Goal: Information Seeking & Learning: Learn about a topic

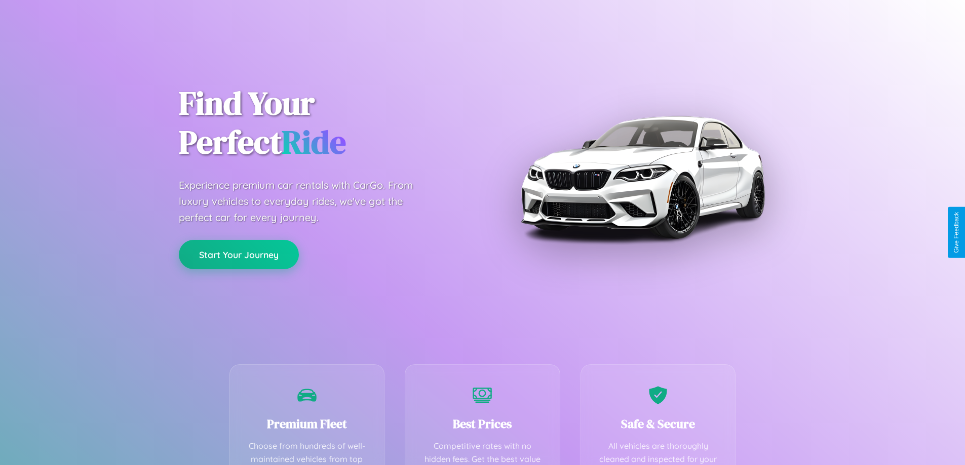
click at [239, 255] on button "Start Your Journey" at bounding box center [239, 254] width 120 height 29
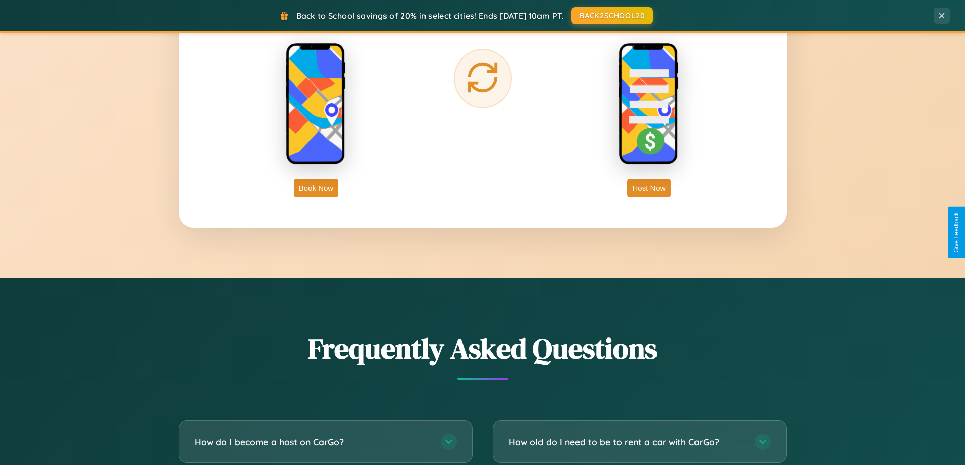
scroll to position [1949, 0]
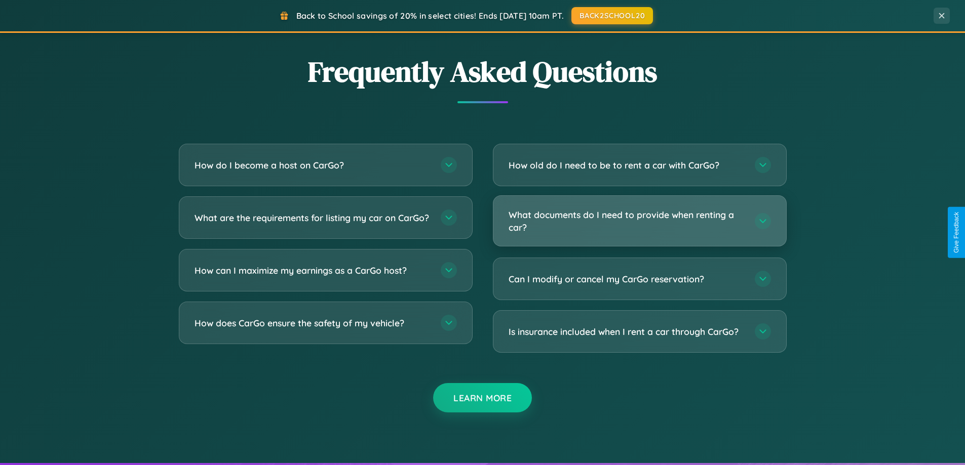
click at [639, 221] on h3 "What documents do I need to provide when renting a car?" at bounding box center [626, 221] width 236 height 25
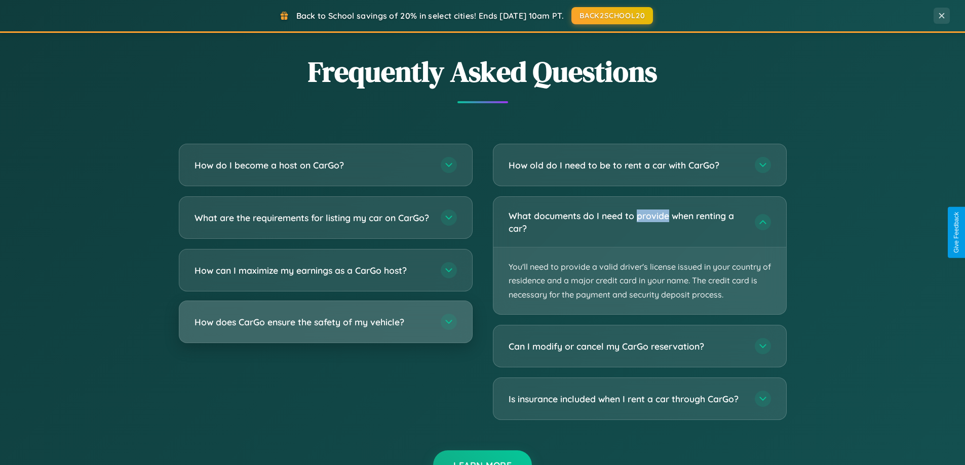
click at [325, 329] on h3 "How does CarGo ensure the safety of my vehicle?" at bounding box center [312, 322] width 236 height 13
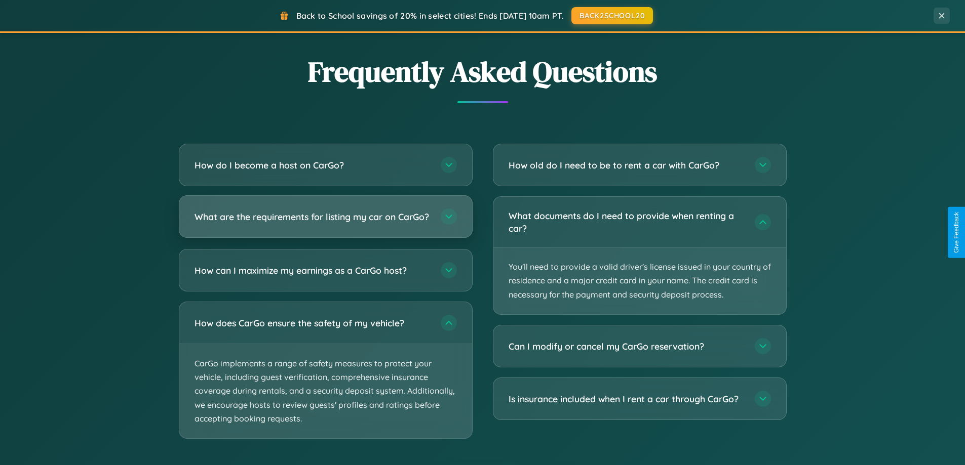
click at [325, 221] on h3 "What are the requirements for listing my car on CarGo?" at bounding box center [312, 217] width 236 height 13
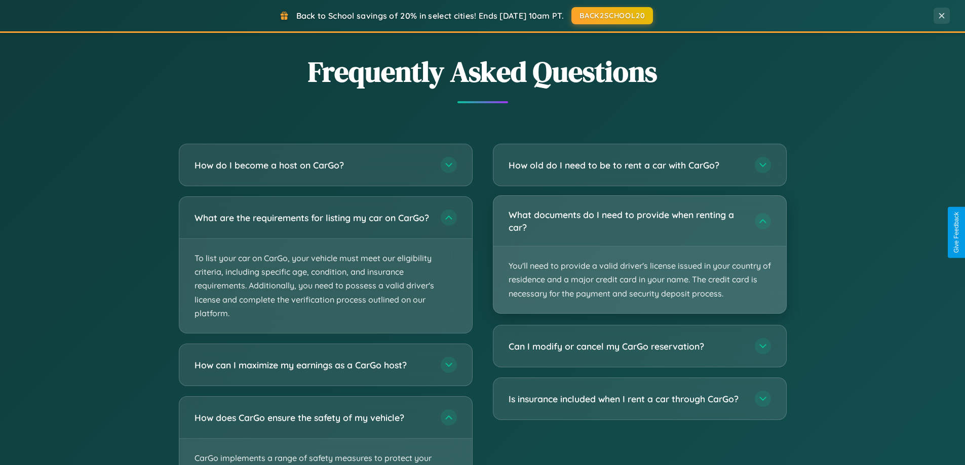
click at [639, 255] on p "You'll need to provide a valid driver's license issued in your country of resid…" at bounding box center [639, 280] width 293 height 67
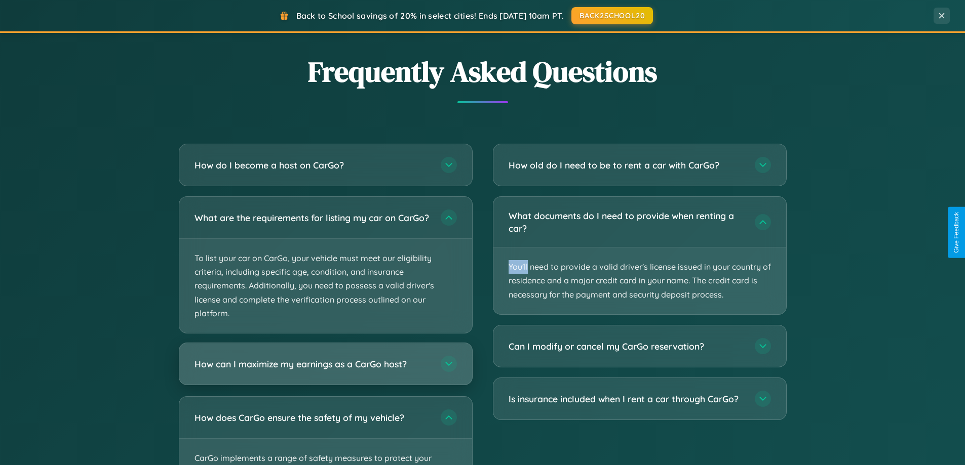
click at [325, 371] on h3 "How can I maximize my earnings as a CarGo host?" at bounding box center [312, 364] width 236 height 13
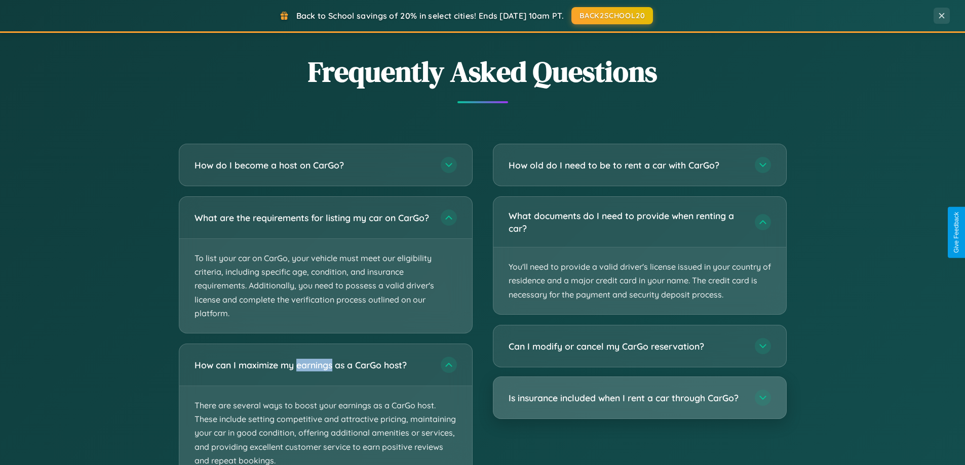
click at [639, 399] on h3 "Is insurance included when I rent a car through CarGo?" at bounding box center [626, 398] width 236 height 13
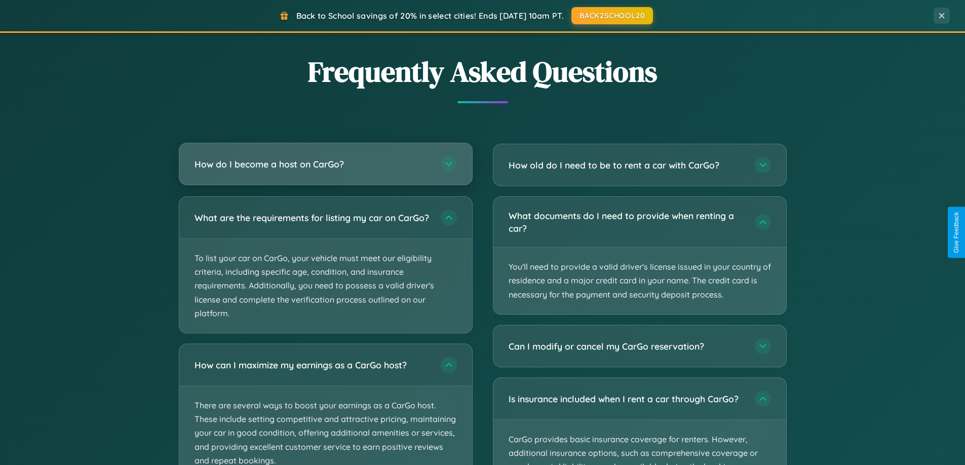
click at [325, 165] on h3 "How do I become a host on CarGo?" at bounding box center [312, 164] width 236 height 13
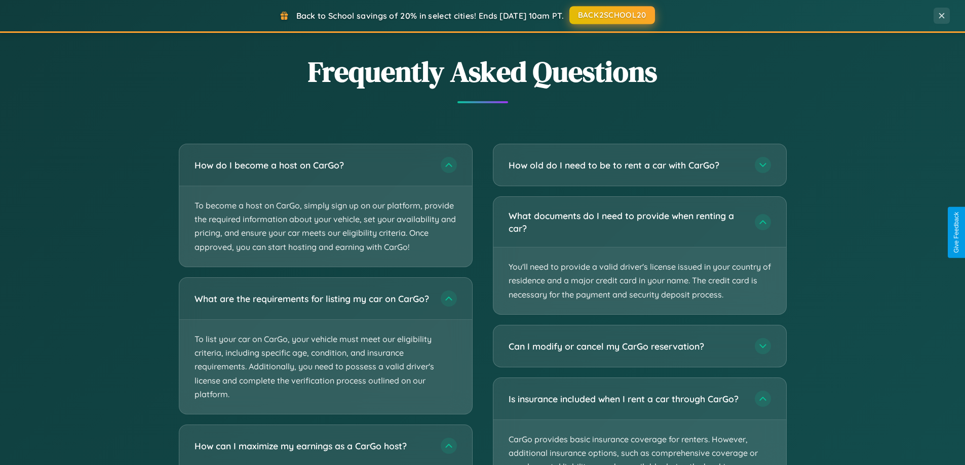
click at [611, 15] on button "BACK2SCHOOL20" at bounding box center [612, 15] width 86 height 18
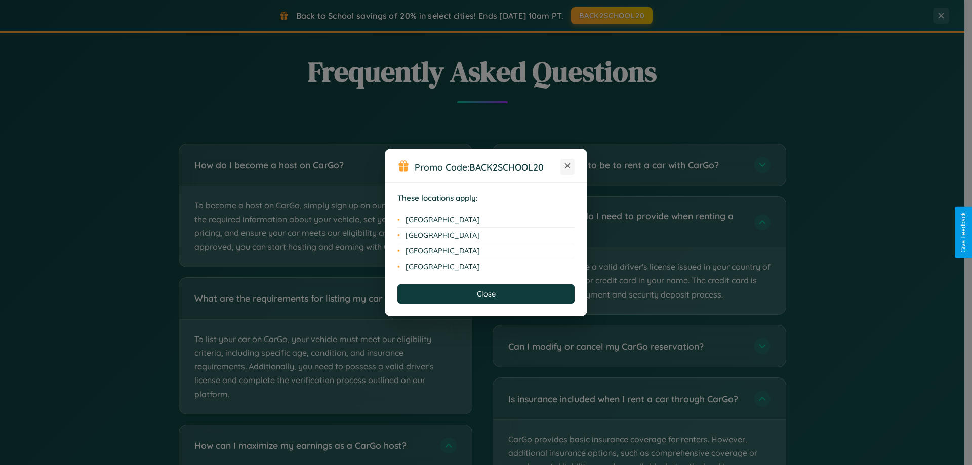
click at [568, 167] on icon at bounding box center [568, 167] width 6 height 6
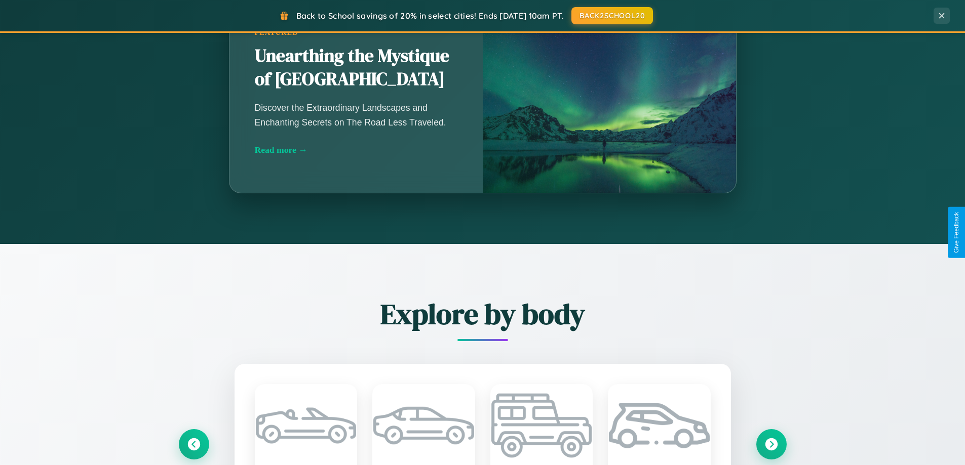
scroll to position [0, 0]
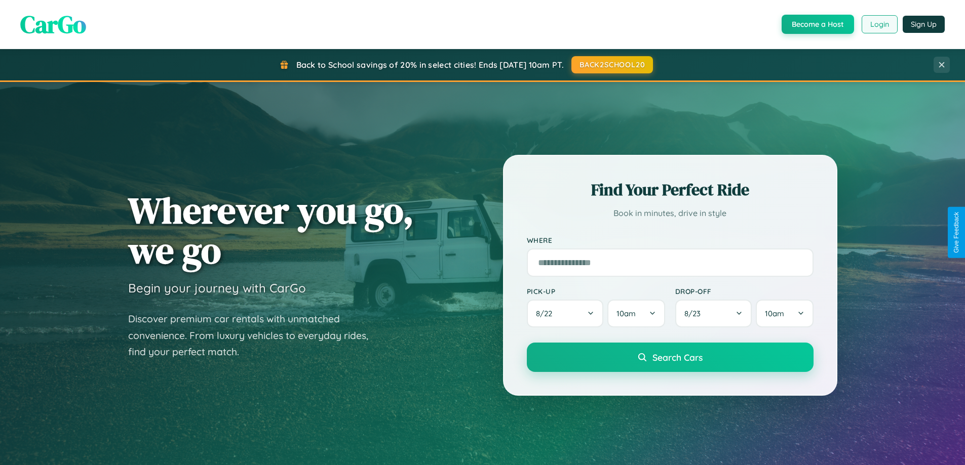
click at [879, 24] on button "Login" at bounding box center [879, 24] width 36 height 18
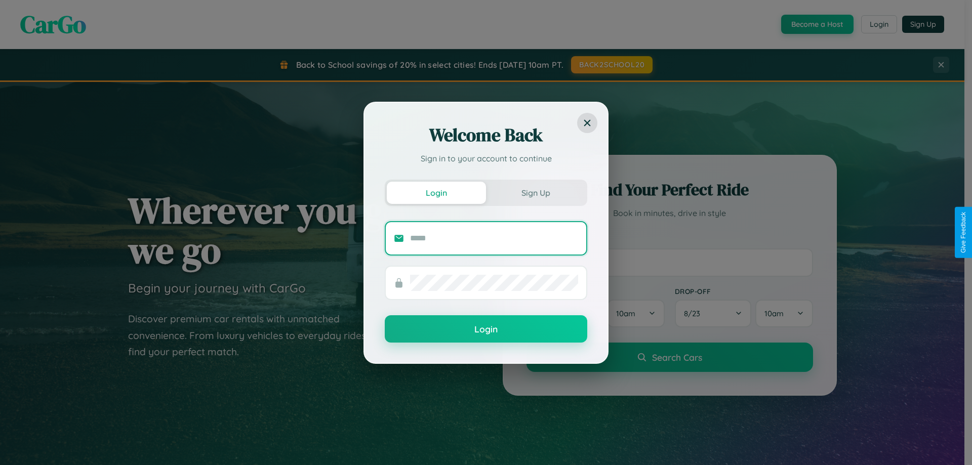
click at [494, 238] on input "text" at bounding box center [494, 238] width 168 height 16
type input "**********"
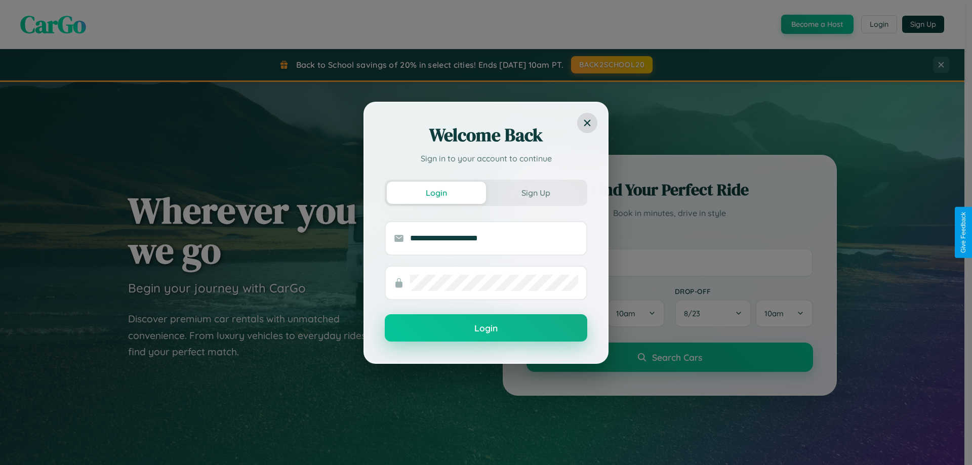
click at [486, 329] on button "Login" at bounding box center [486, 327] width 203 height 27
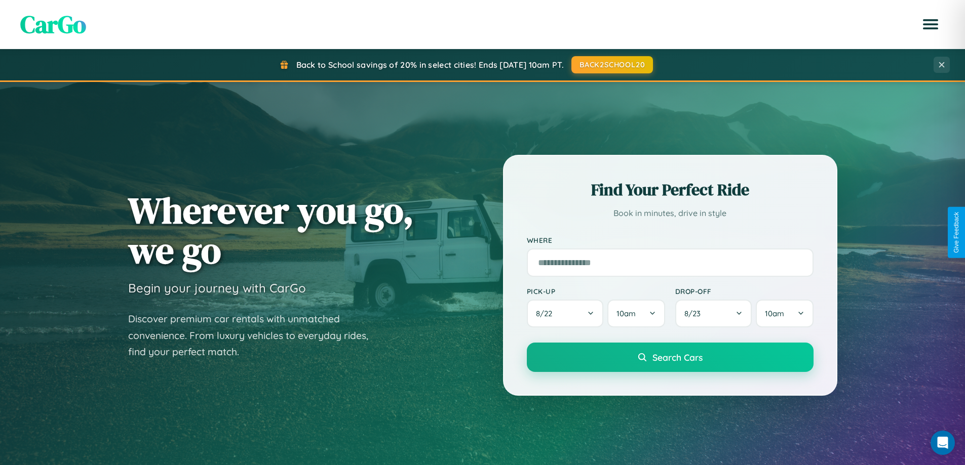
scroll to position [30, 0]
